Goal: Contribute content: Add original content to the website for others to see

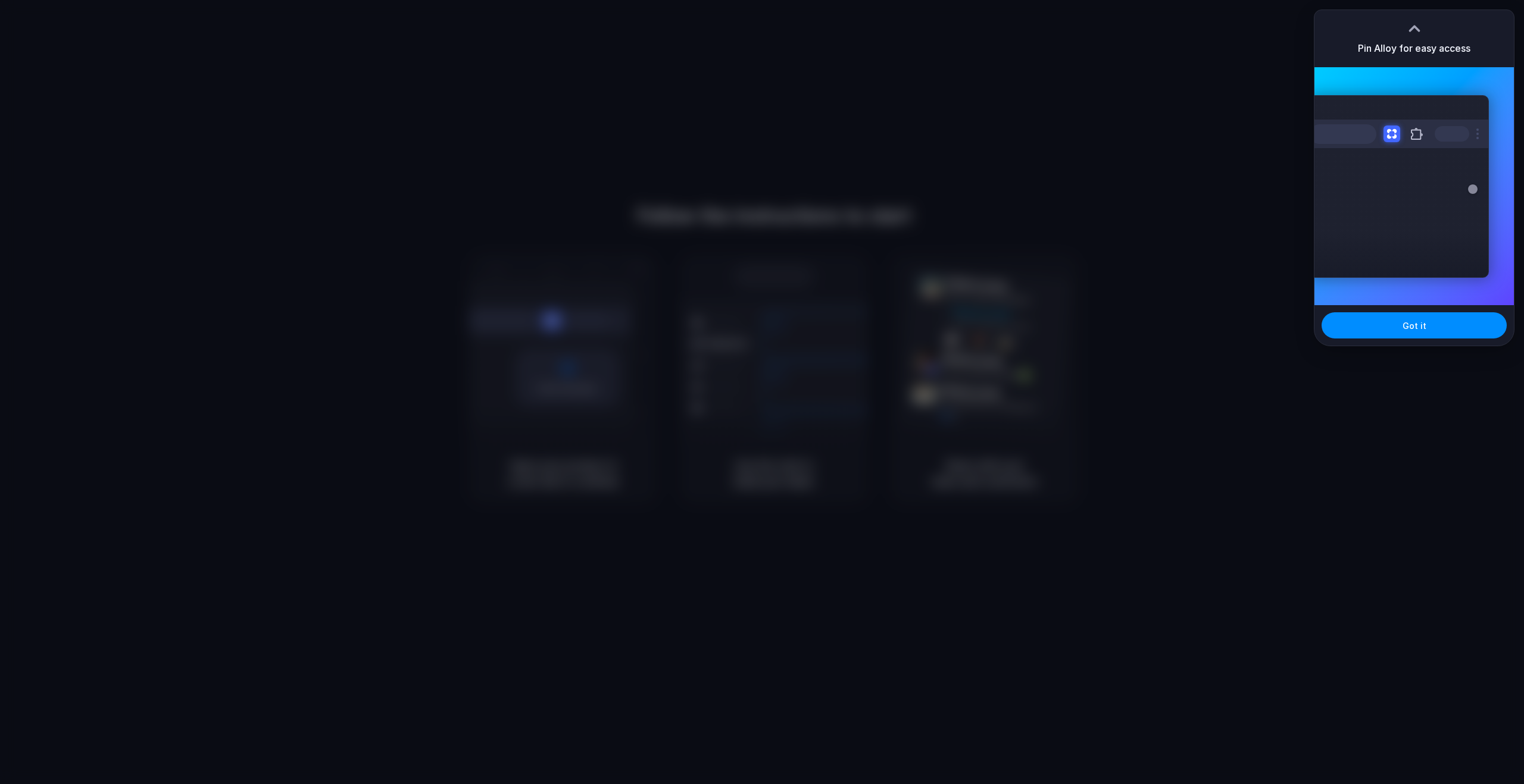
click at [1258, 326] on div at bounding box center [762, 392] width 1524 height 784
click at [1408, 25] on div at bounding box center [1414, 28] width 18 height 18
click at [1399, 334] on button "Got it" at bounding box center [1414, 325] width 185 height 26
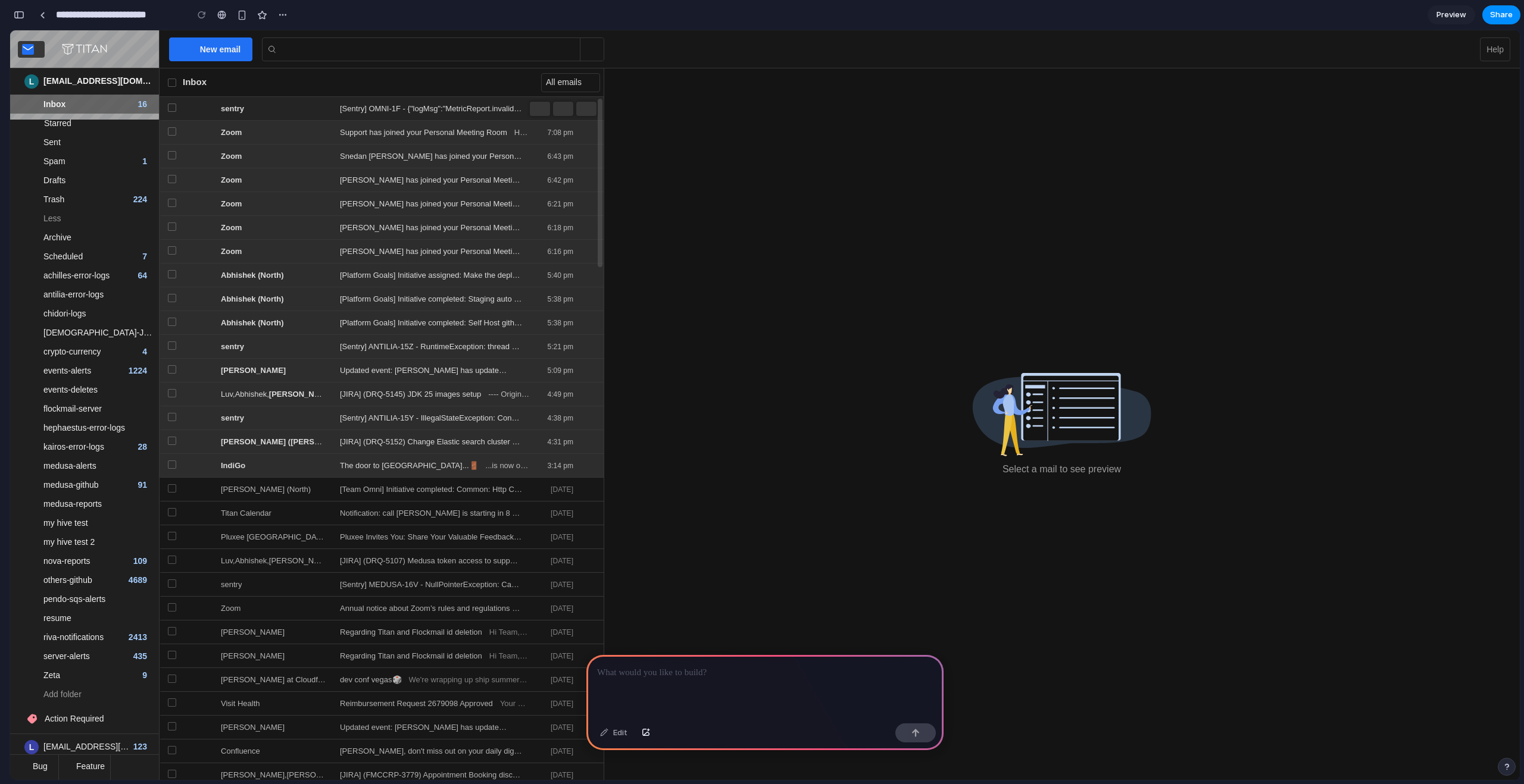
click at [343, 117] on span "[Sentry] OMNI-1F - {"logMsg":"MetricReport.invalidAuth","metric":{"sum":30,"cou…" at bounding box center [434, 109] width 189 height 22
click at [633, 673] on p at bounding box center [764, 673] width 335 height 14
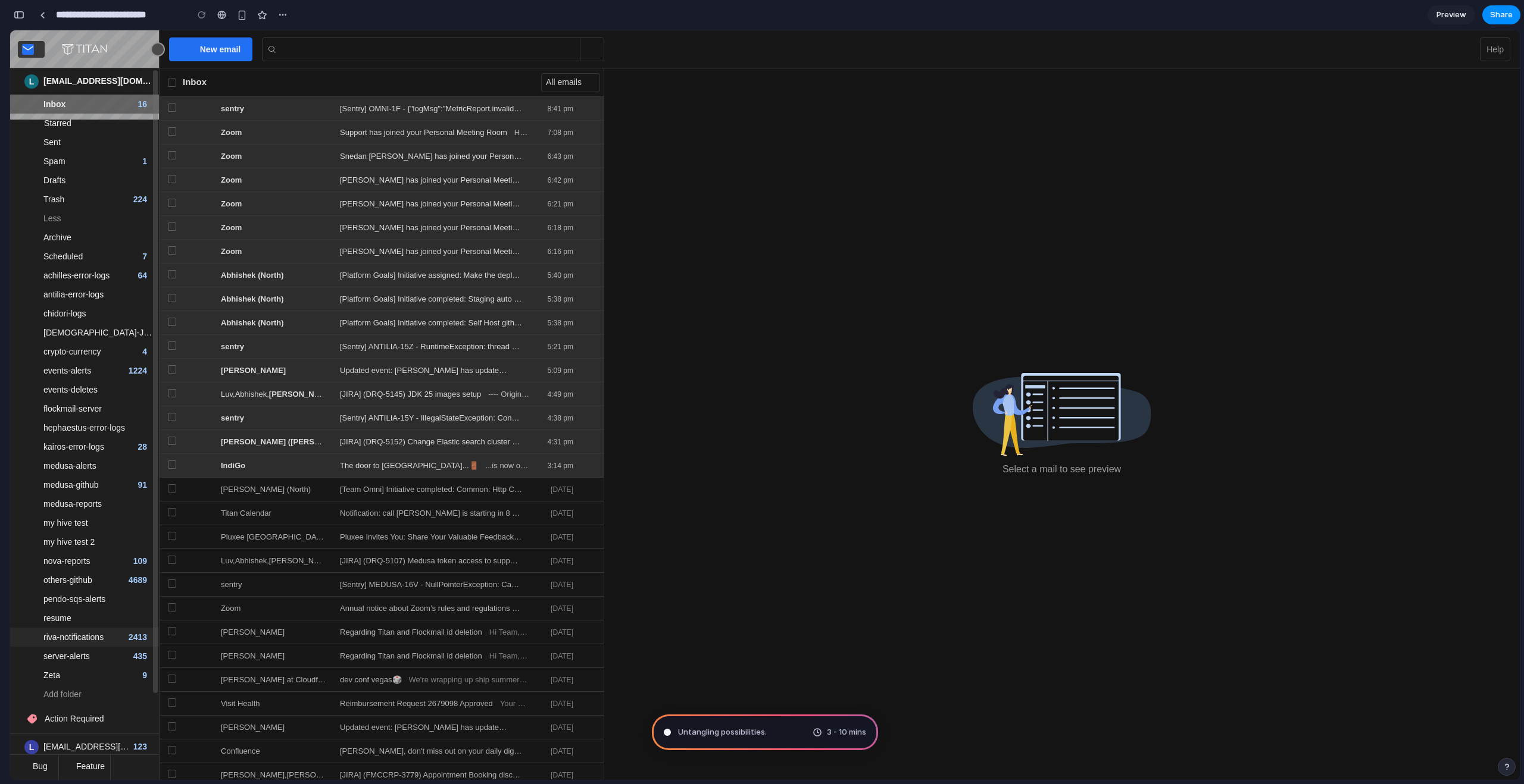
scroll to position [139, 0]
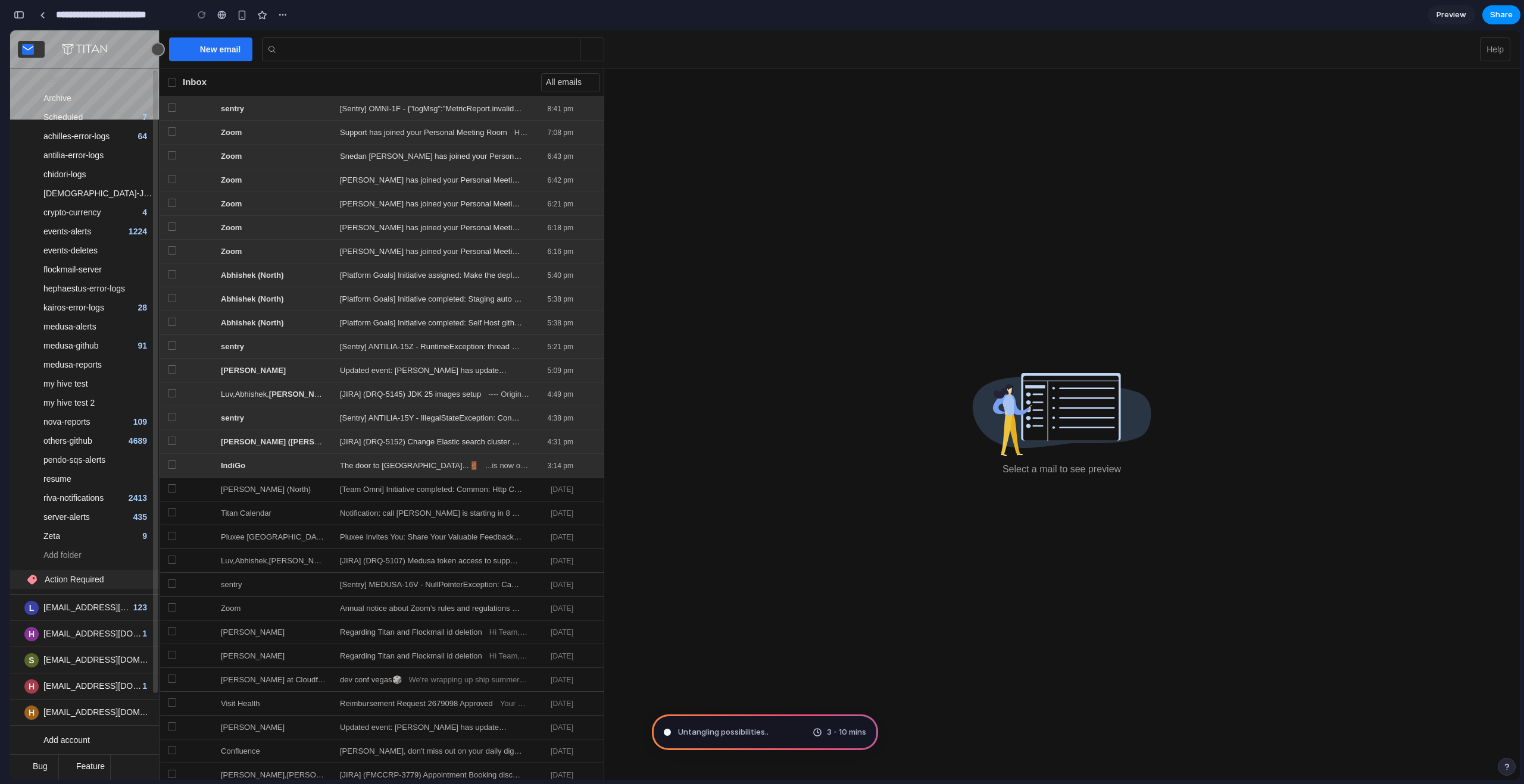
click at [59, 580] on span "Action Required" at bounding box center [72, 579] width 64 height 9
click at [56, 606] on span "[EMAIL_ADDRESS][DOMAIN_NAME]" at bounding box center [88, 607] width 90 height 12
click at [55, 628] on span "[EMAIL_ADDRESS][DOMAIN_NAME]" at bounding box center [93, 633] width 99 height 12
click at [51, 675] on div "[EMAIL_ADDRESS][DOMAIN_NAME] 1" at bounding box center [101, 686] width 115 height 25
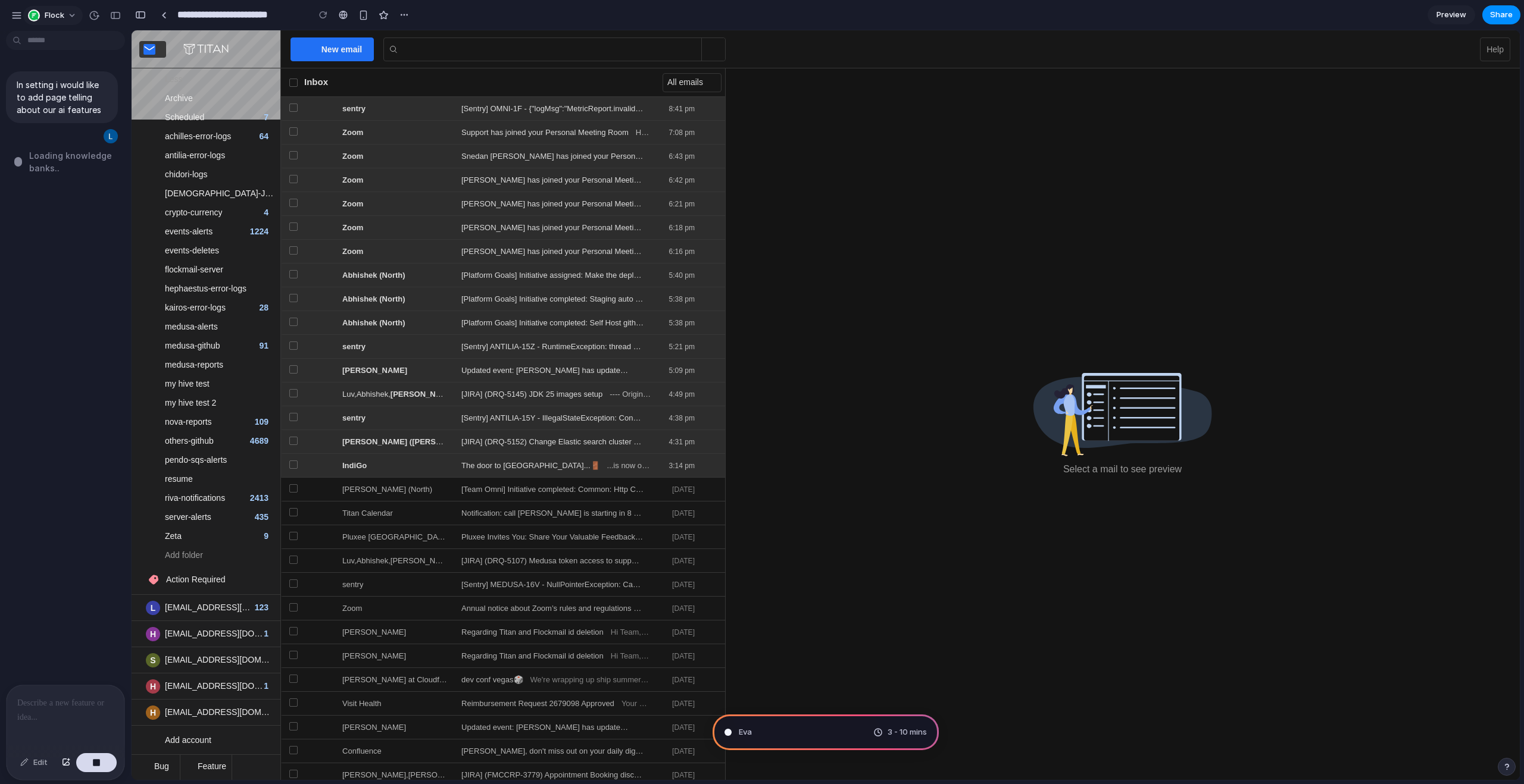
click at [65, 15] on button "Flock" at bounding box center [53, 15] width 59 height 19
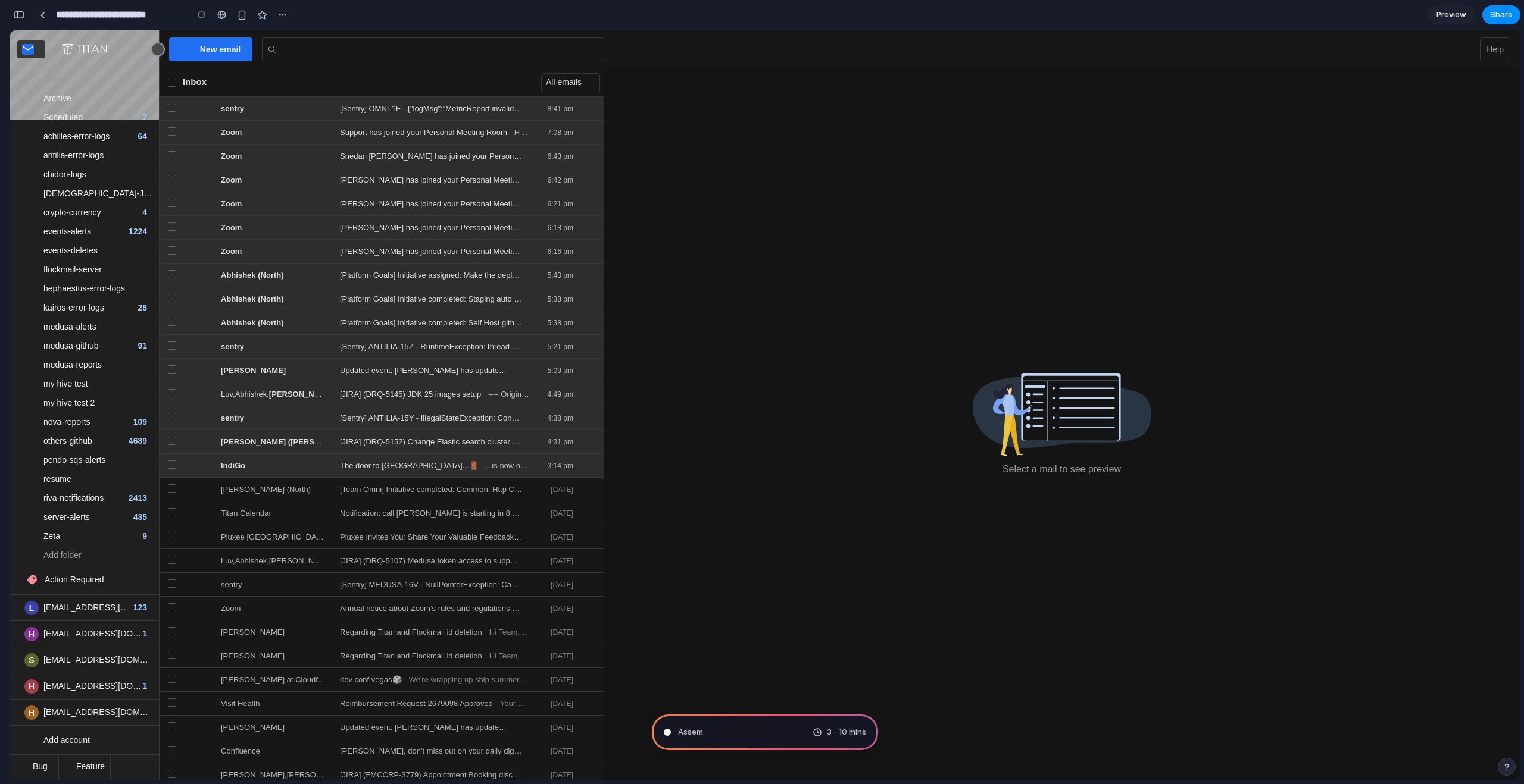
click at [42, 49] on div at bounding box center [31, 49] width 28 height 18
click at [38, 47] on span at bounding box center [39, 49] width 4 height 4
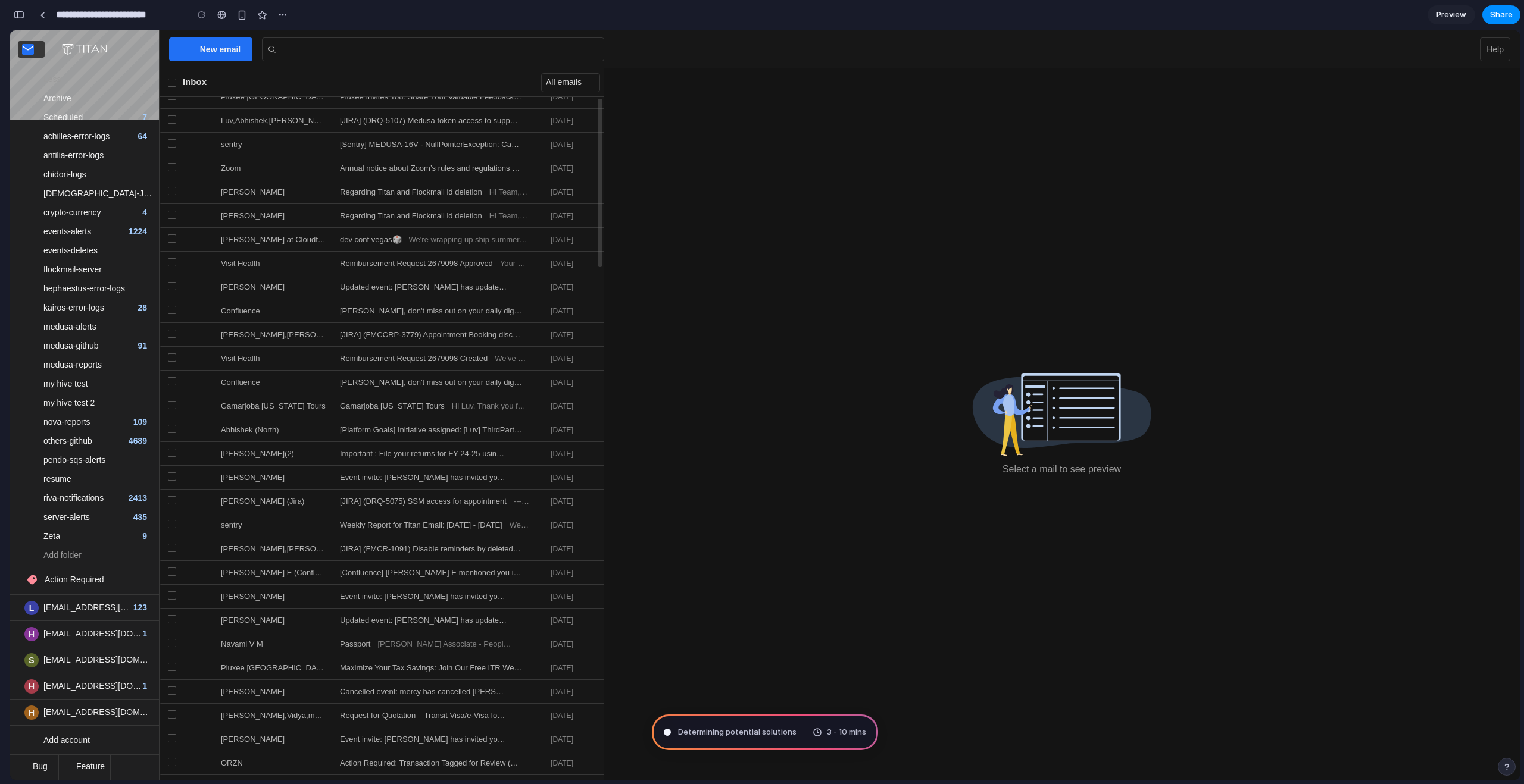
scroll to position [0, 0]
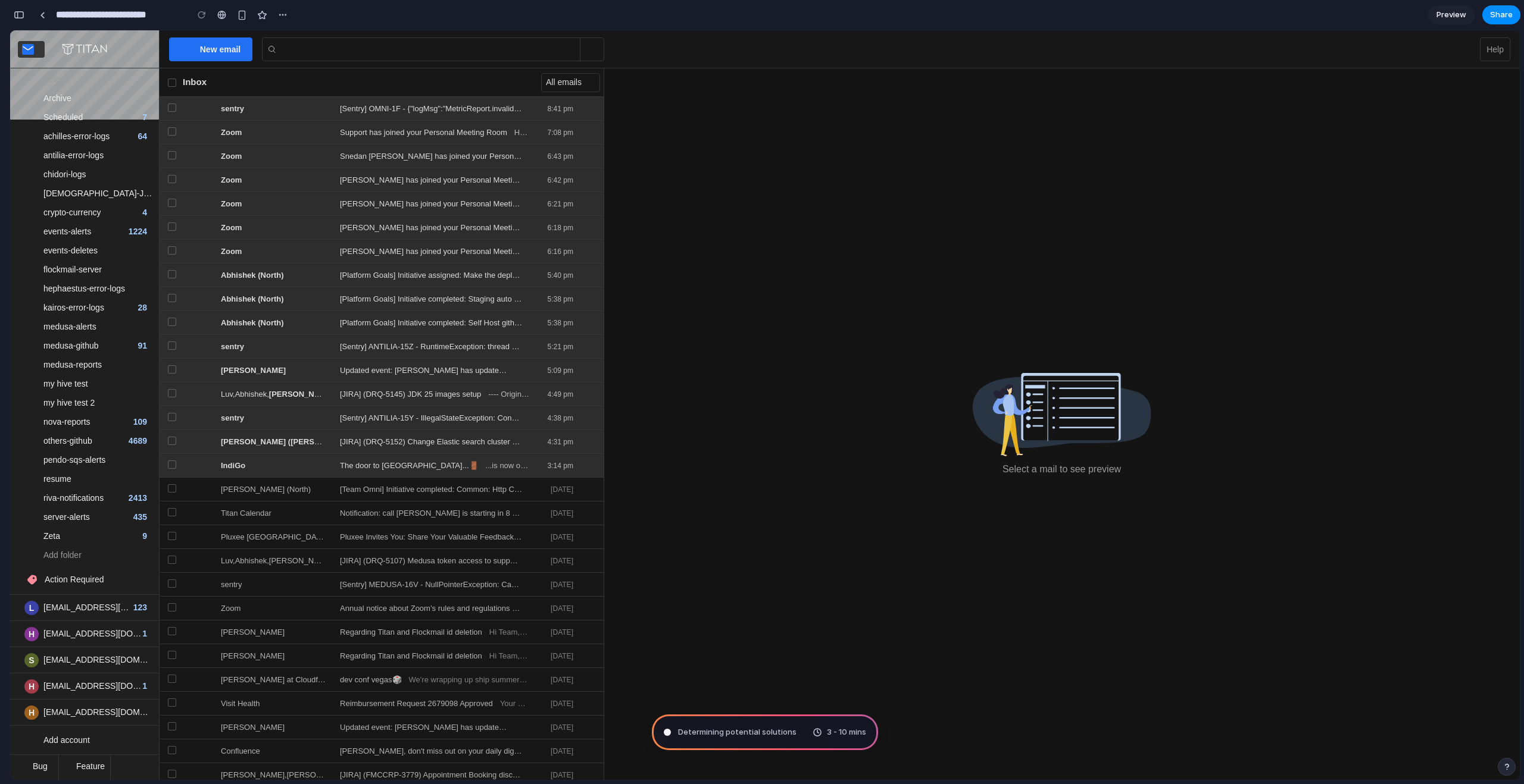
click at [719, 730] on span "Determining potential solutions" at bounding box center [737, 732] width 119 height 12
type input "**********"
click at [761, 730] on span "Consulting the digital oracle" at bounding box center [731, 732] width 106 height 12
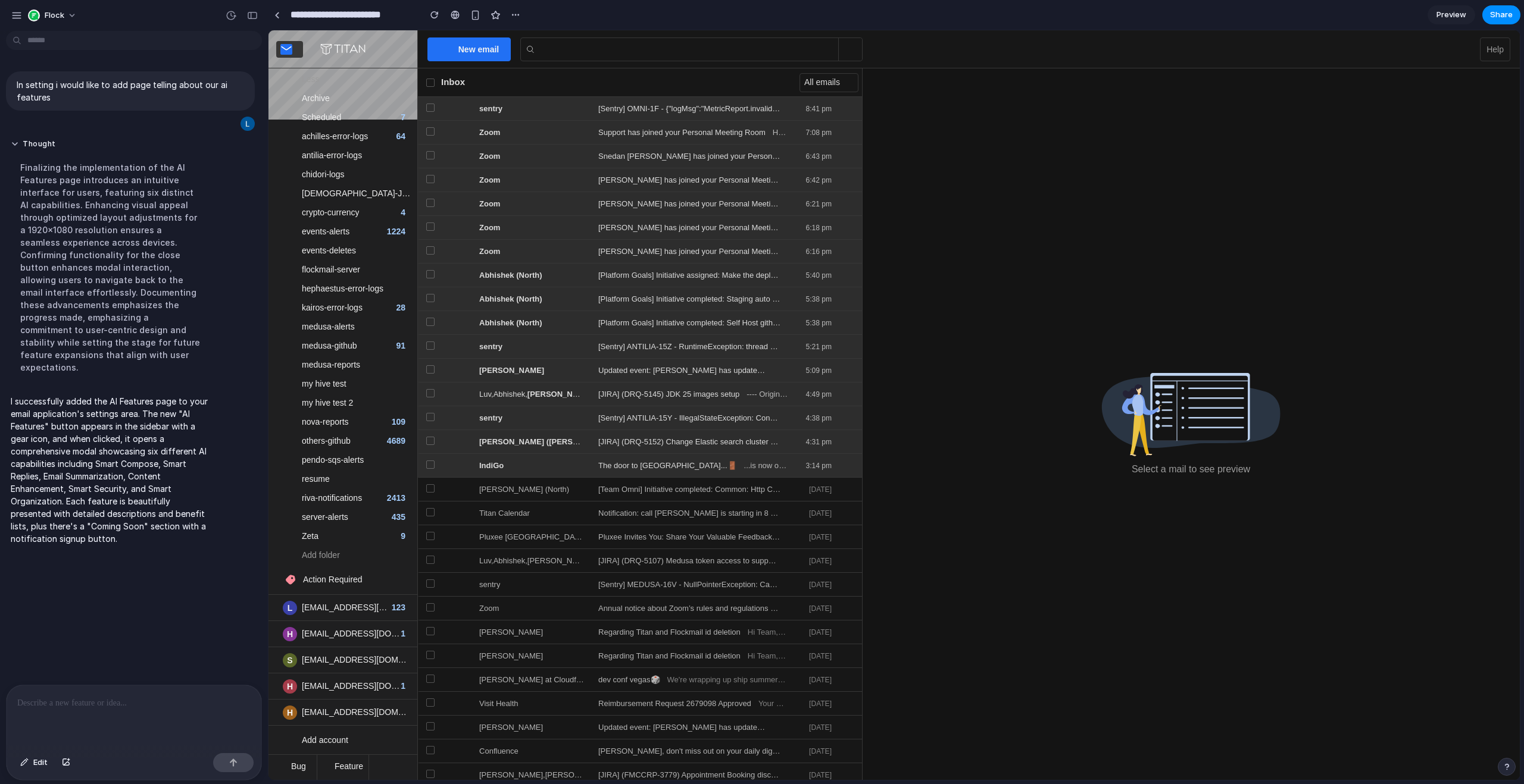
scroll to position [0, 0]
